Goal: Task Accomplishment & Management: Complete application form

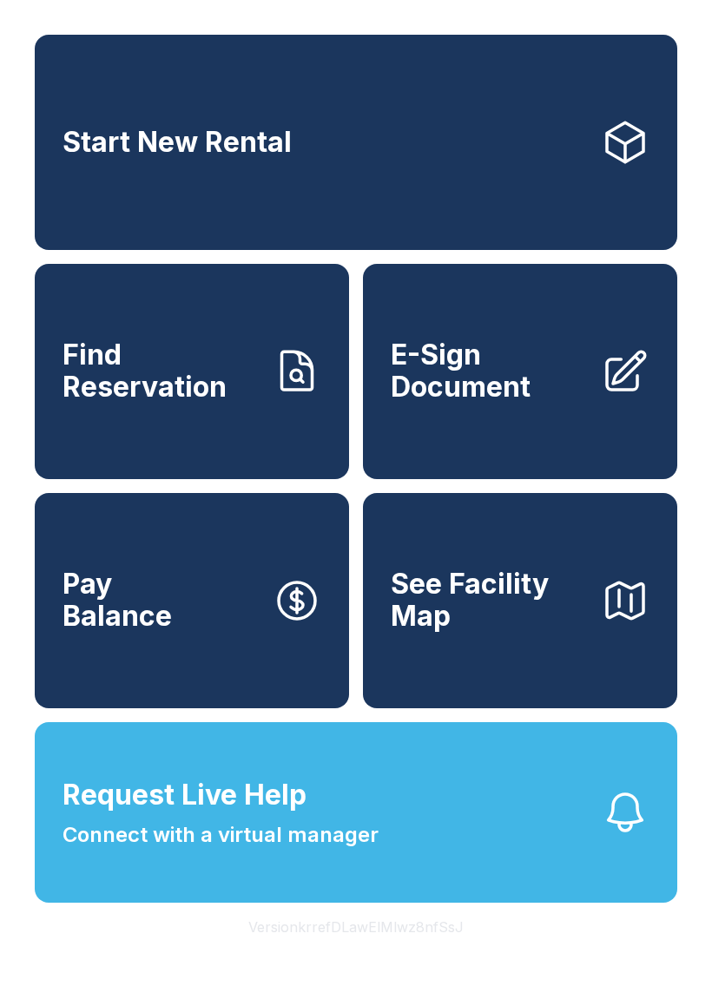
click at [503, 857] on button "Request Live Help Connect with a virtual manager" at bounding box center [356, 812] width 642 height 181
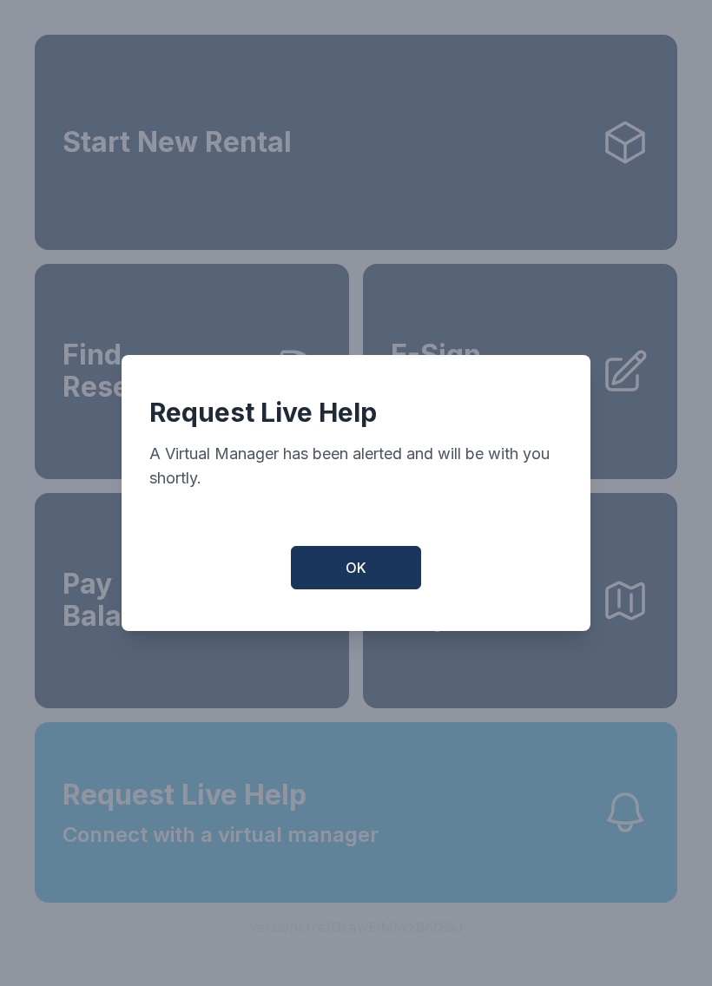
click at [406, 565] on button "OK" at bounding box center [356, 567] width 130 height 43
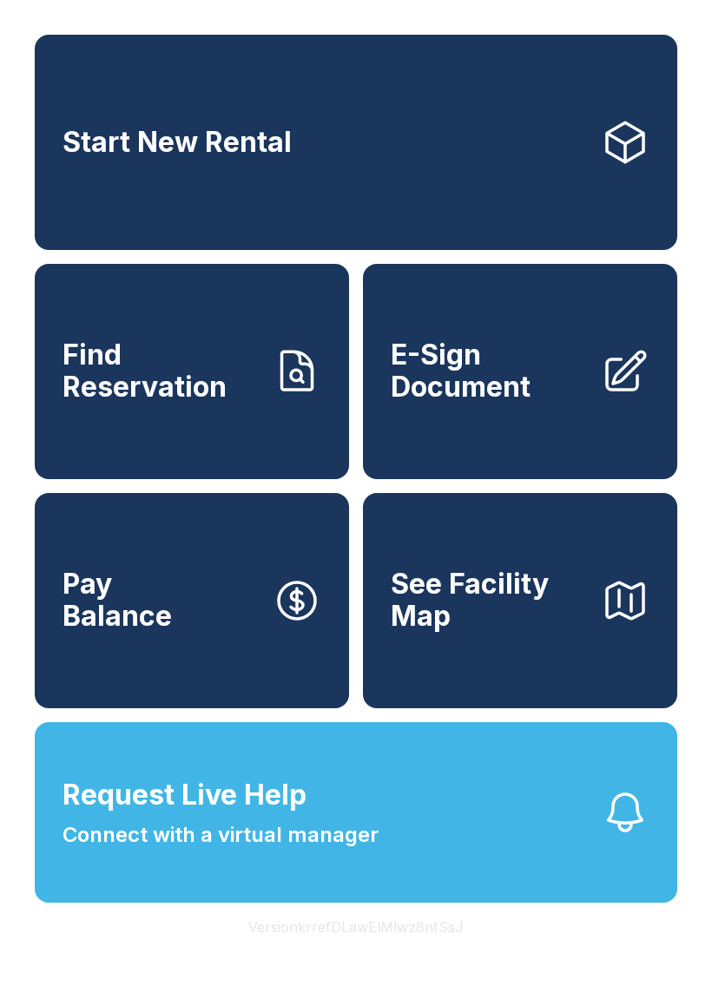
click at [530, 401] on span "E-Sign Document" at bounding box center [489, 370] width 196 height 63
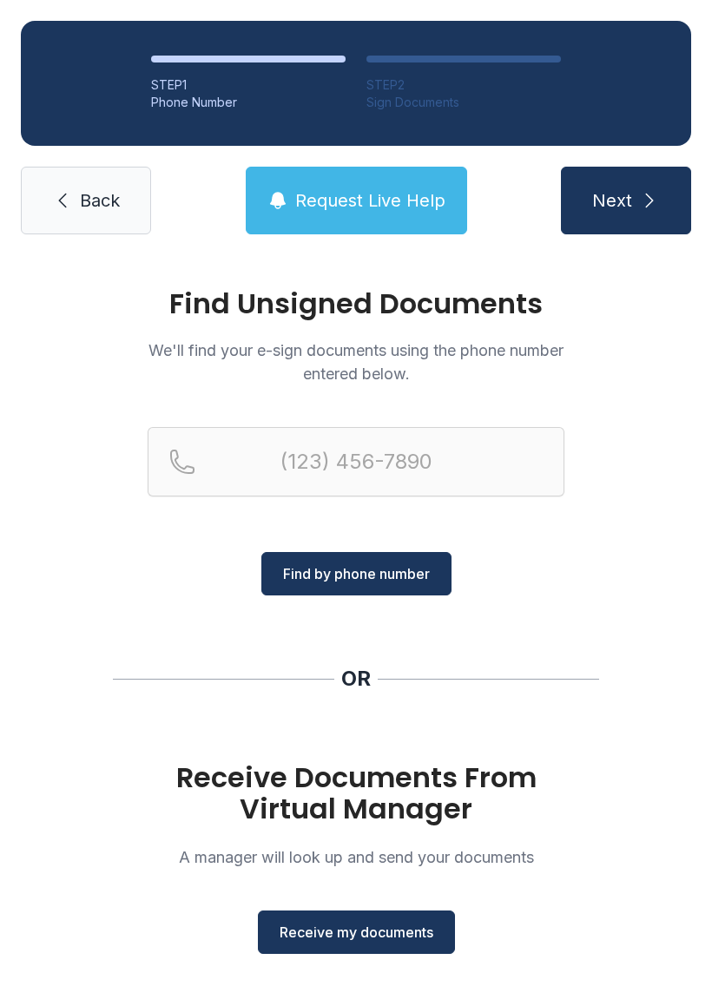
click at [408, 936] on span "Receive my documents" at bounding box center [356, 932] width 154 height 21
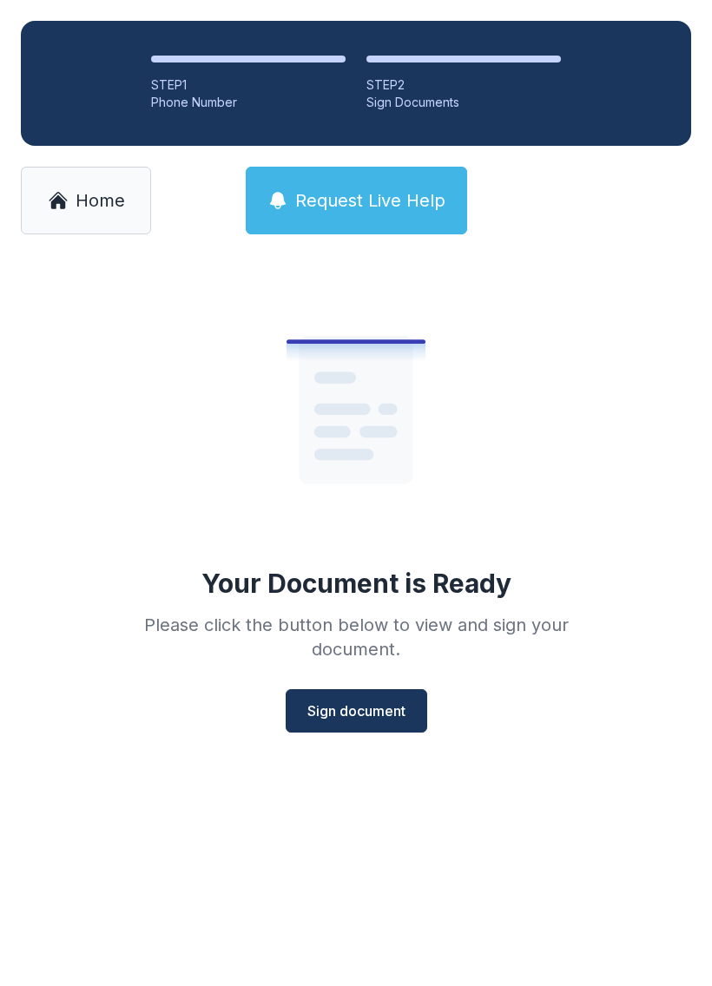
click at [361, 717] on span "Sign document" at bounding box center [356, 710] width 98 height 21
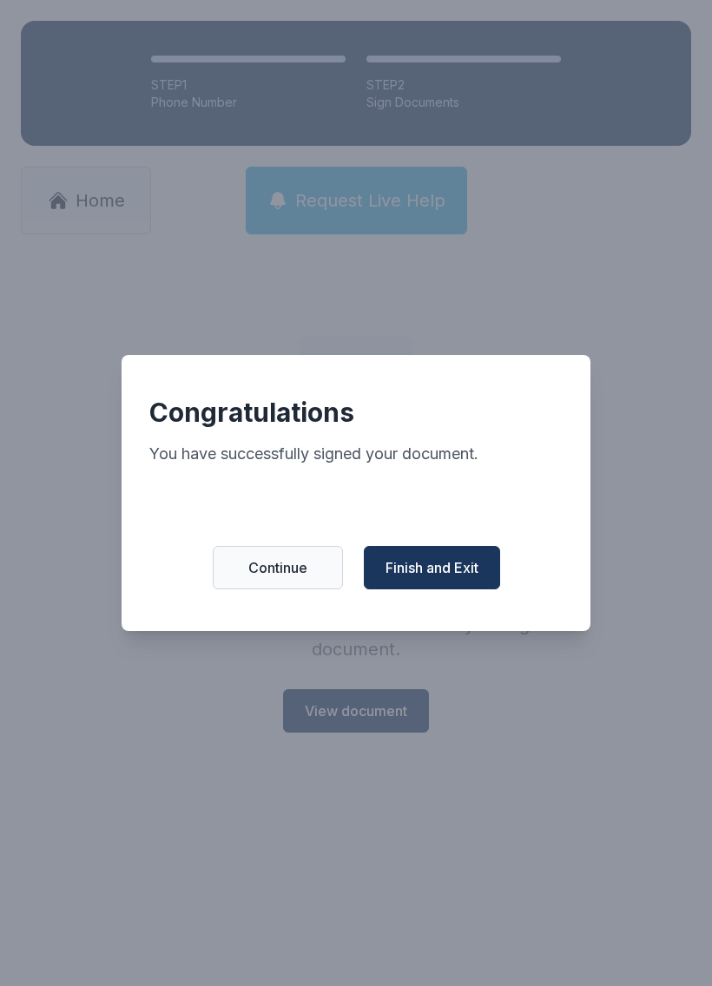
click at [434, 578] on span "Finish and Exit" at bounding box center [431, 567] width 93 height 21
